Goal: Navigation & Orientation: Find specific page/section

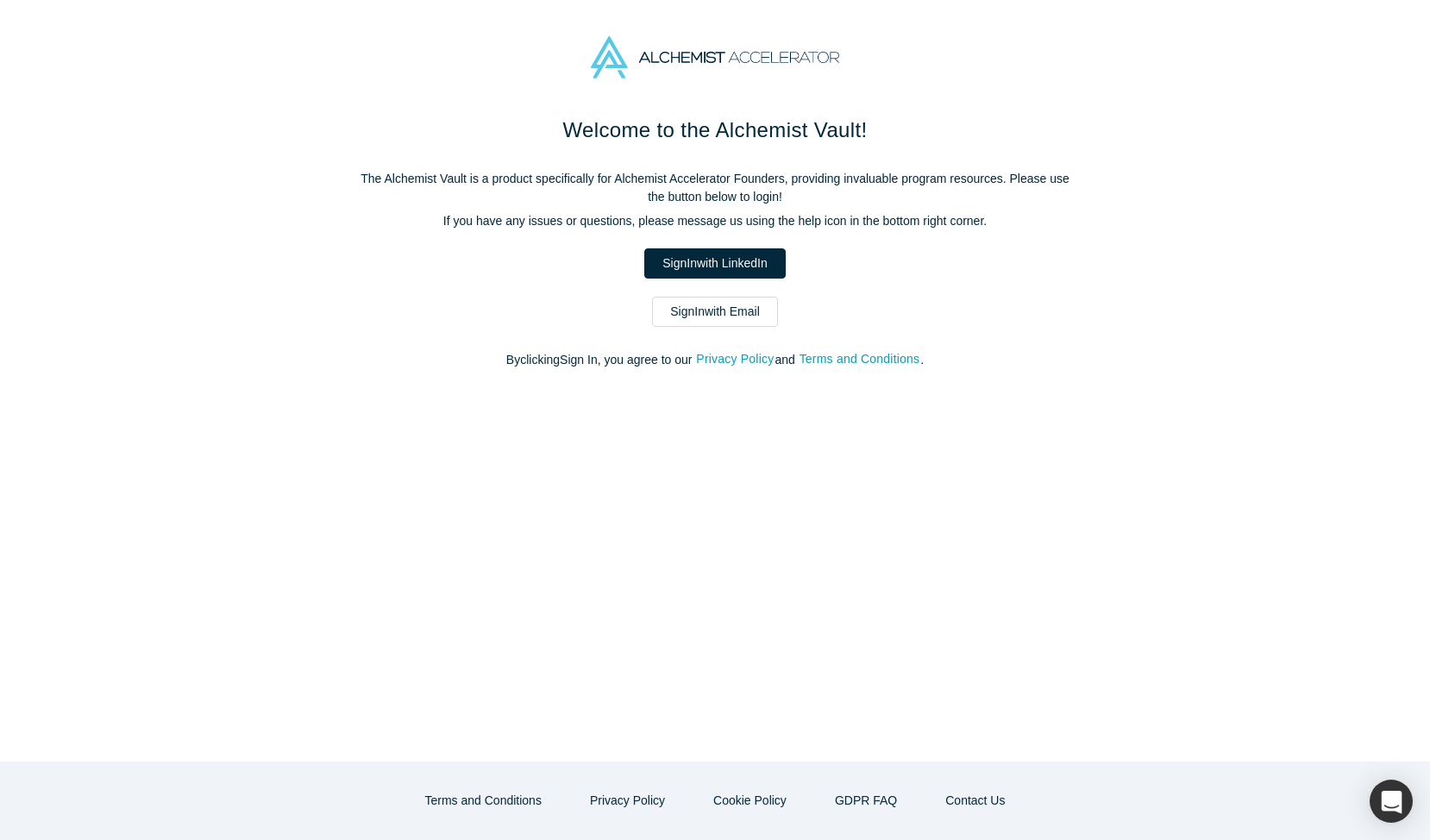
click at [678, 260] on link "Sign In with LinkedIn" at bounding box center [714, 263] width 141 height 30
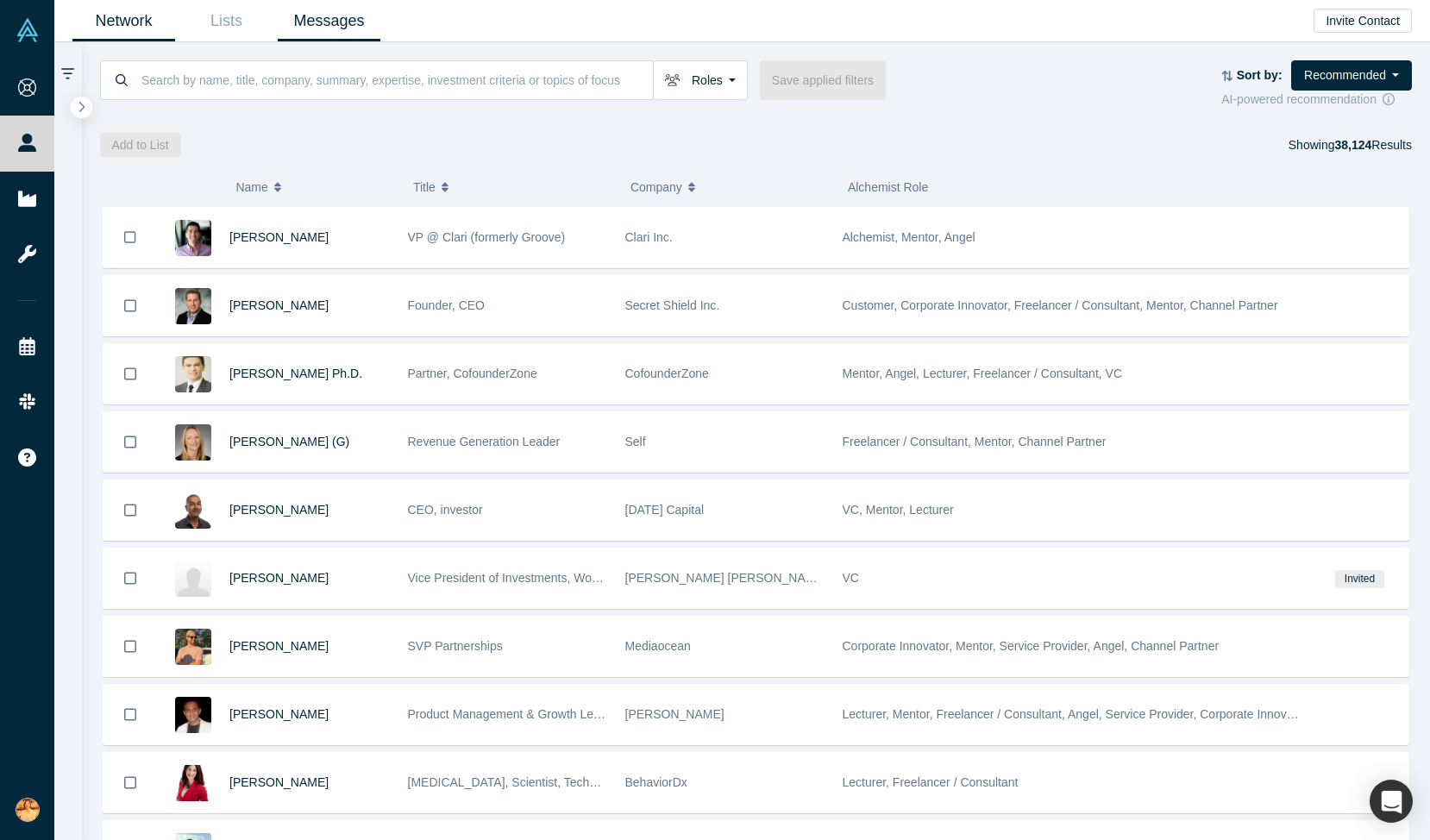
click at [340, 23] on link "Messages" at bounding box center [329, 21] width 102 height 40
